Goal: Communication & Community: Answer question/provide support

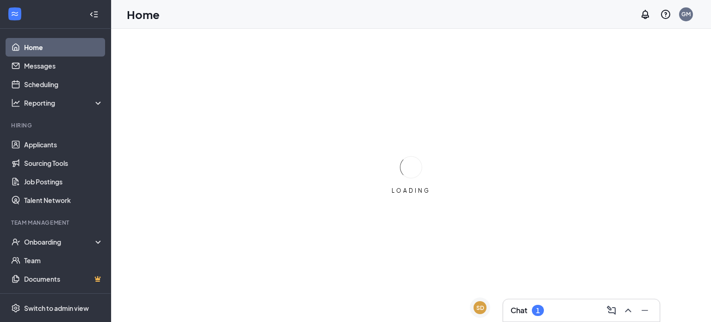
click at [533, 310] on div "1" at bounding box center [538, 309] width 12 height 11
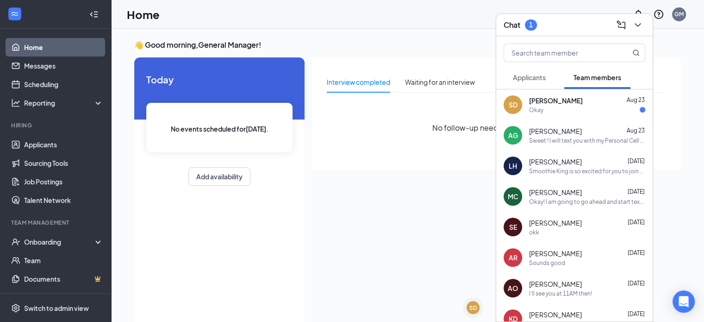
click at [535, 113] on div "Okay" at bounding box center [536, 110] width 14 height 8
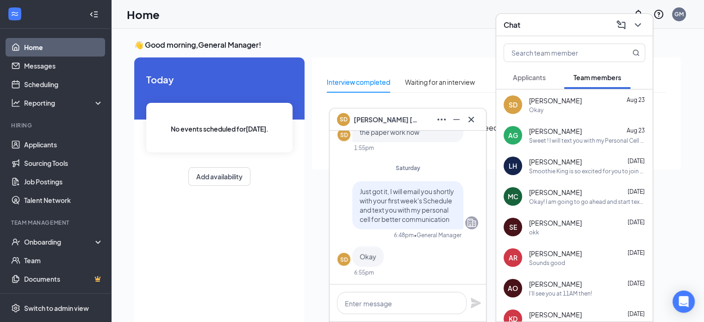
click at [536, 76] on span "Applicants" at bounding box center [529, 77] width 33 height 8
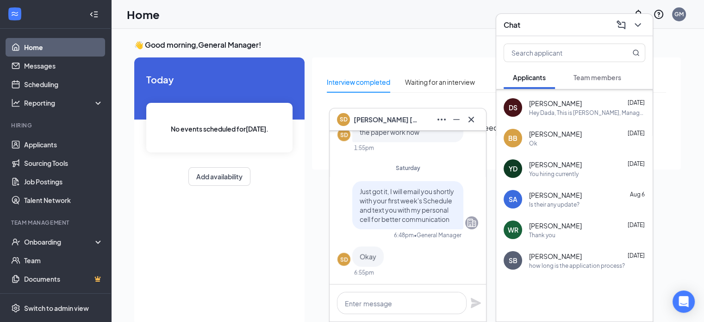
scroll to position [19, 0]
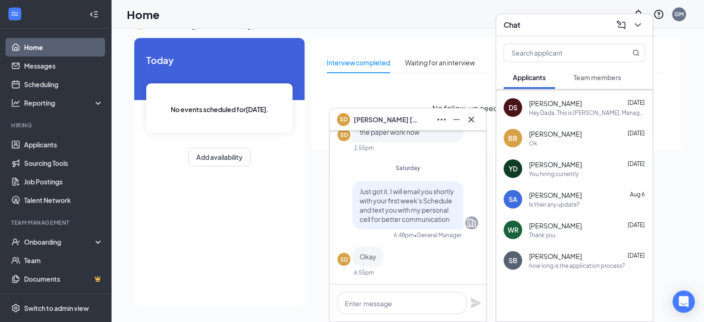
click at [425, 126] on div "SD [PERSON_NAME]" at bounding box center [408, 119] width 142 height 15
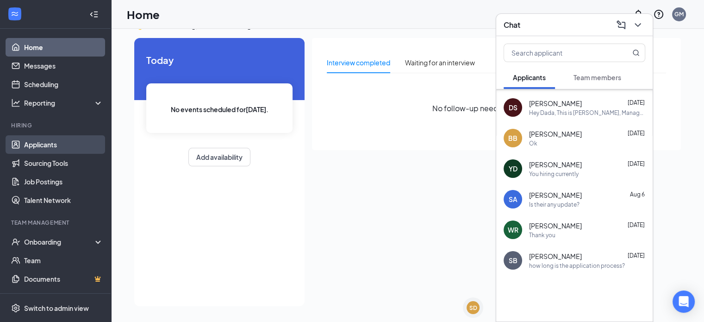
click at [30, 145] on link "Applicants" at bounding box center [63, 144] width 79 height 19
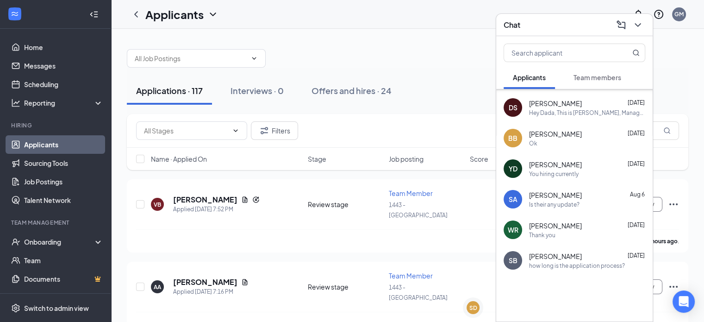
click at [550, 23] on div "Chat" at bounding box center [574, 25] width 142 height 14
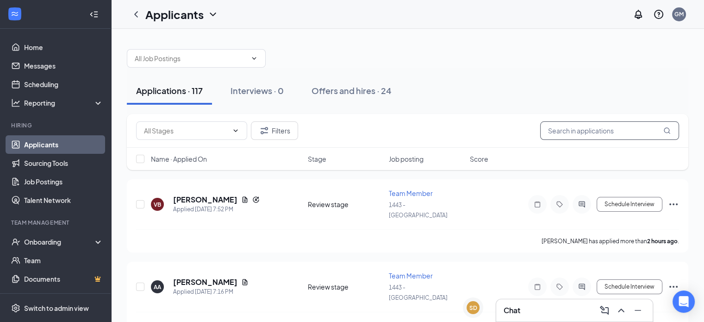
click at [564, 131] on input "text" at bounding box center [609, 130] width 139 height 19
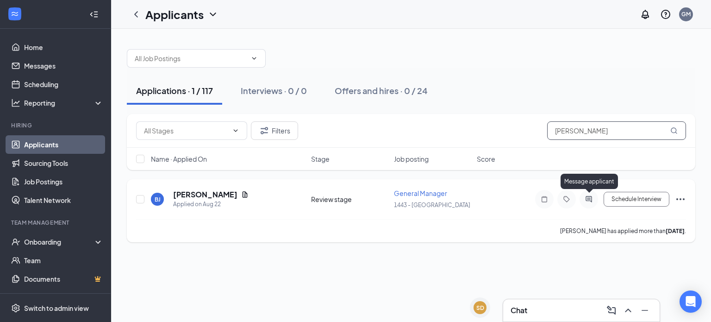
type input "[PERSON_NAME]"
click at [584, 196] on icon "ActiveChat" at bounding box center [588, 198] width 11 height 7
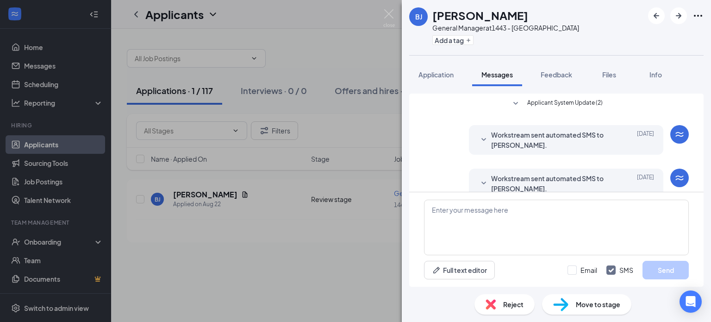
scroll to position [59, 0]
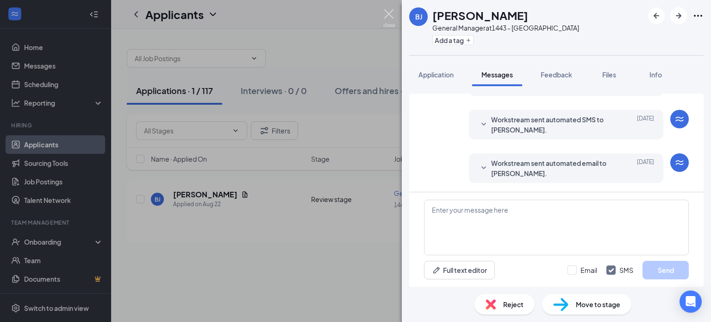
click at [393, 16] on img at bounding box center [389, 18] width 12 height 18
